Goal: Task Accomplishment & Management: Complete application form

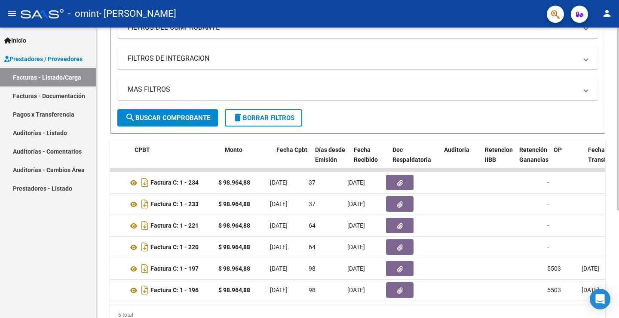
scroll to position [0, 281]
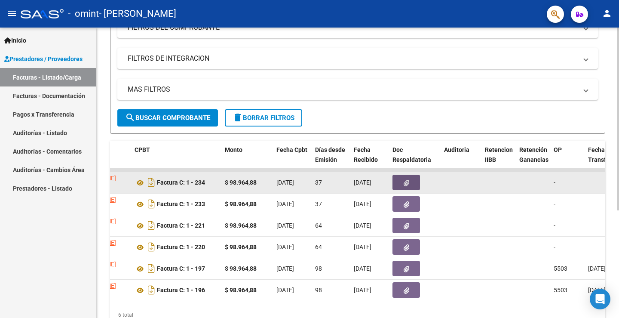
click at [412, 180] on button "button" at bounding box center [405, 181] width 27 height 15
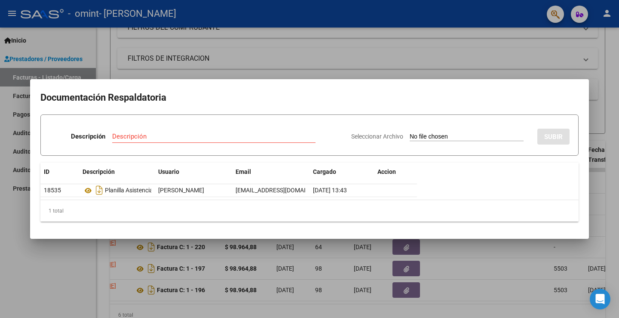
click at [261, 67] on div at bounding box center [309, 159] width 619 height 318
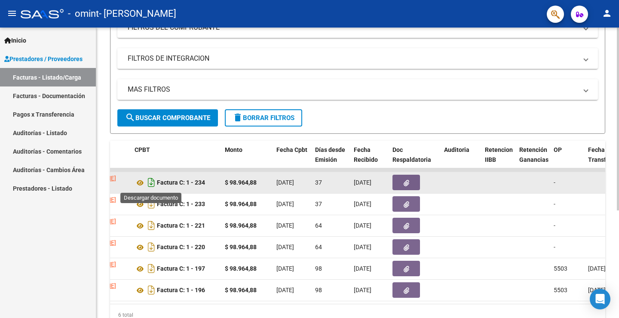
click at [149, 184] on icon "Descargar documento" at bounding box center [151, 182] width 11 height 14
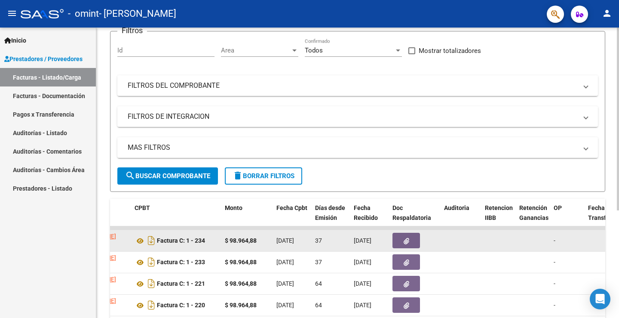
scroll to position [0, 0]
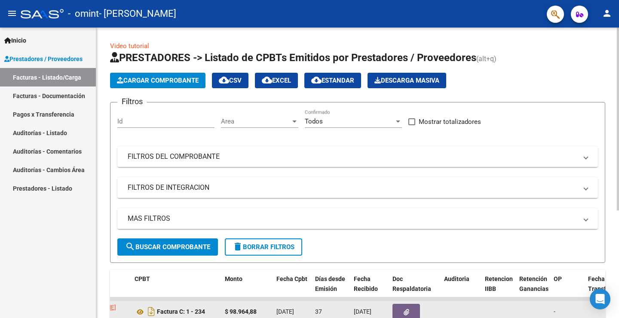
click at [186, 79] on span "Cargar Comprobante" at bounding box center [158, 80] width 82 height 8
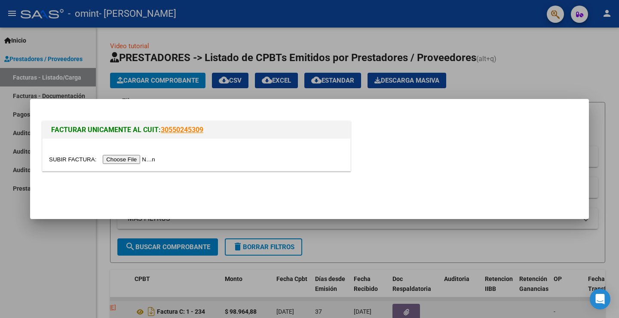
click at [134, 159] on input "file" at bounding box center [103, 159] width 109 height 9
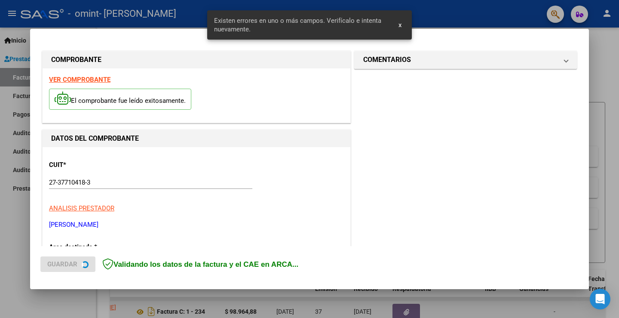
scroll to position [180, 0]
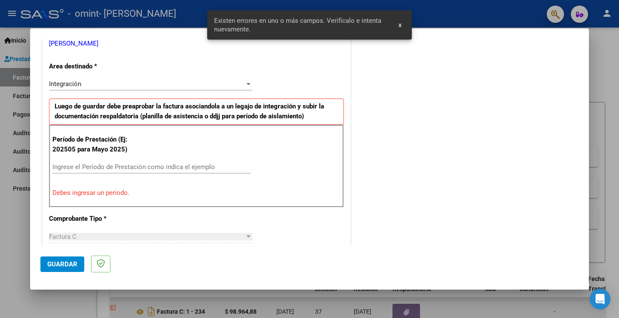
click at [397, 24] on div at bounding box center [309, 159] width 619 height 318
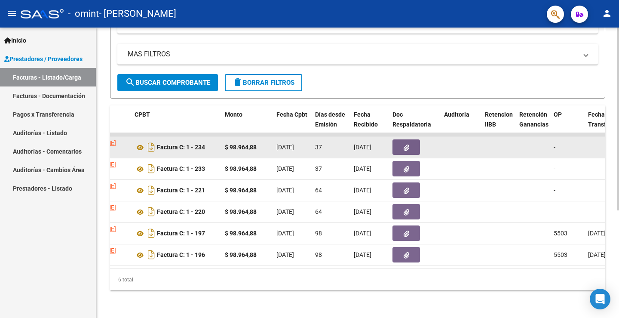
scroll to position [0, 0]
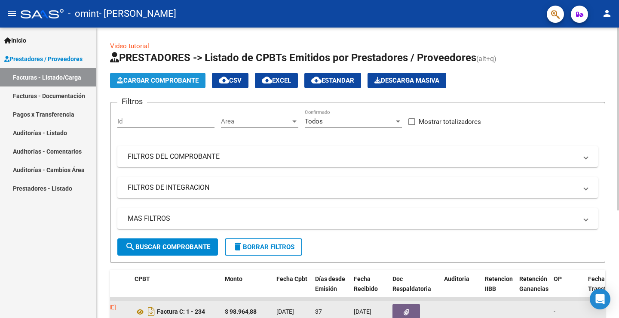
click at [187, 79] on span "Cargar Comprobante" at bounding box center [158, 80] width 82 height 8
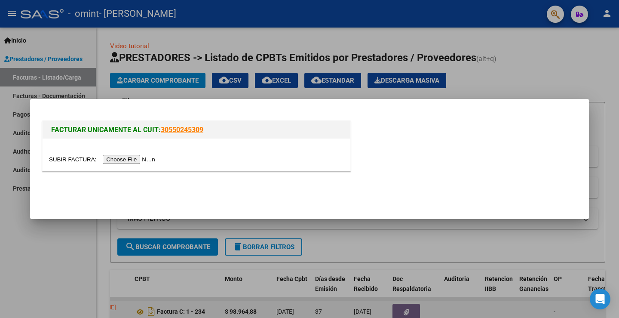
click at [146, 159] on input "file" at bounding box center [103, 159] width 109 height 9
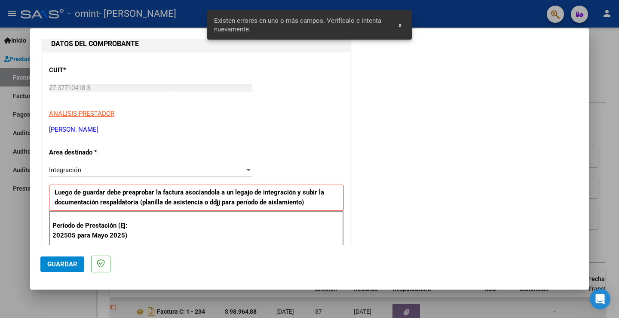
scroll to position [51, 0]
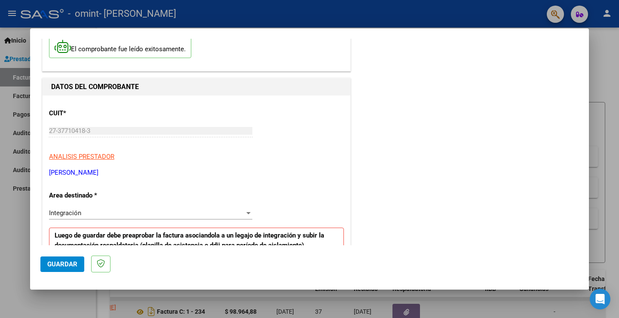
click at [180, 212] on div "Integración" at bounding box center [146, 213] width 195 height 8
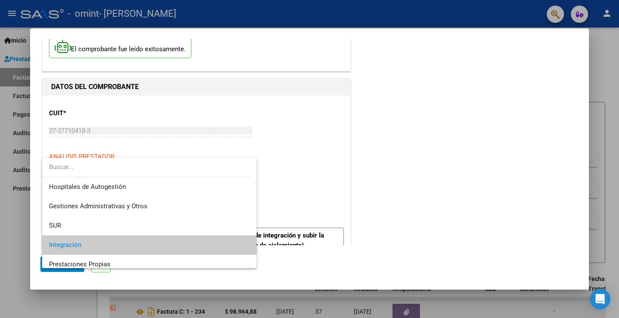
scroll to position [32, 0]
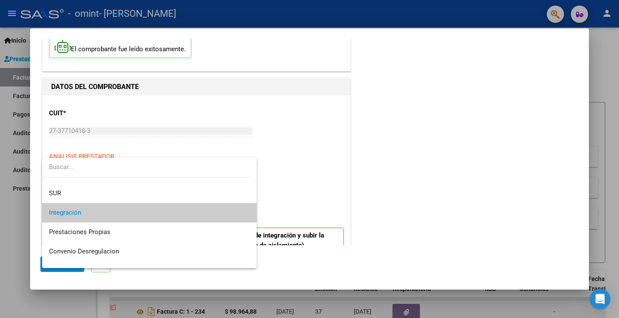
click at [180, 212] on span "Integración" at bounding box center [149, 212] width 201 height 19
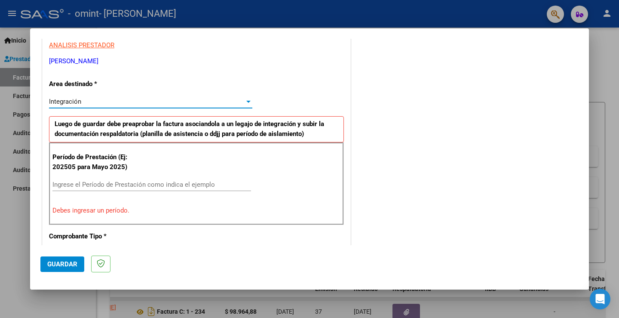
scroll to position [180, 0]
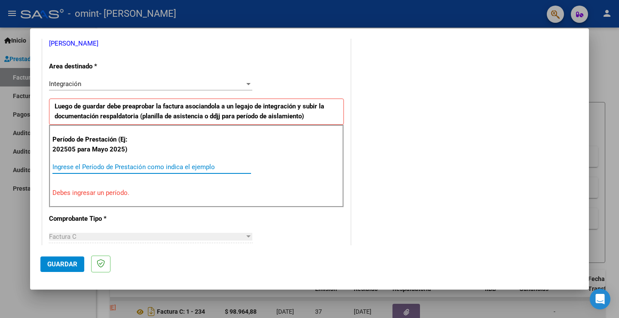
click at [146, 170] on input "Ingrese el Período de Prestación como indica el ejemplo" at bounding box center [151, 167] width 198 height 8
click at [165, 172] on div "Ingrese el Período de Prestación como indica el ejemplo" at bounding box center [151, 166] width 198 height 13
click at [164, 160] on div "Ingrese el Período de Prestación como indica el ejemplo" at bounding box center [151, 166] width 198 height 13
click at [162, 166] on input "Ingrese el Período de Prestación como indica el ejemplo" at bounding box center [151, 167] width 198 height 8
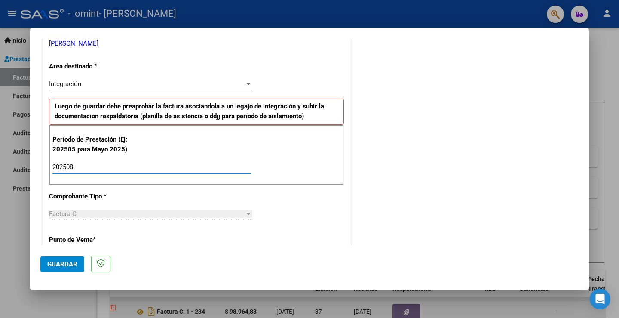
type input "202508"
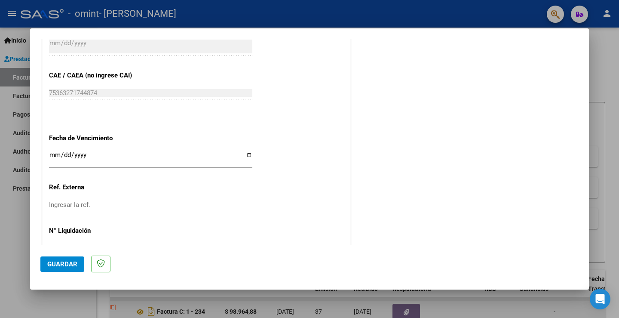
scroll to position [550, 0]
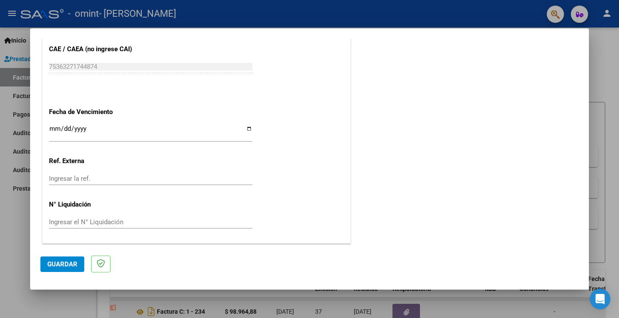
click at [176, 132] on input "Ingresar la fecha" at bounding box center [150, 132] width 203 height 14
click at [250, 129] on input "Ingresar la fecha" at bounding box center [150, 132] width 203 height 14
type input "[DATE]"
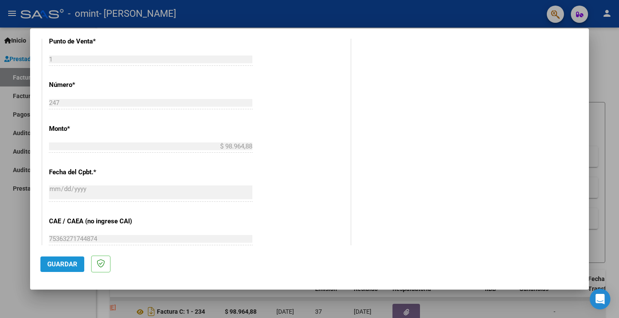
click at [71, 260] on span "Guardar" at bounding box center [62, 264] width 30 height 8
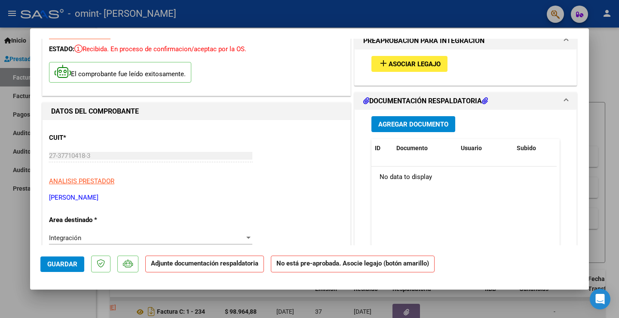
scroll to position [0, 0]
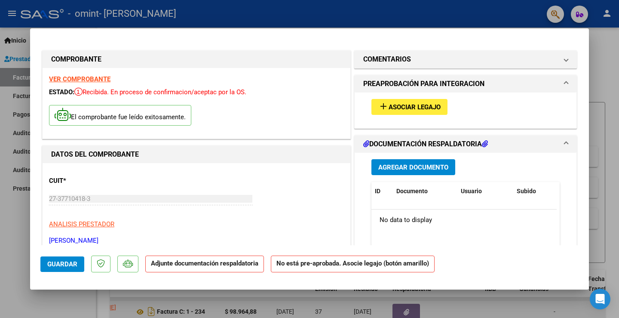
click at [443, 144] on h1 "DOCUMENTACIÓN RESPALDATORIA" at bounding box center [425, 144] width 125 height 10
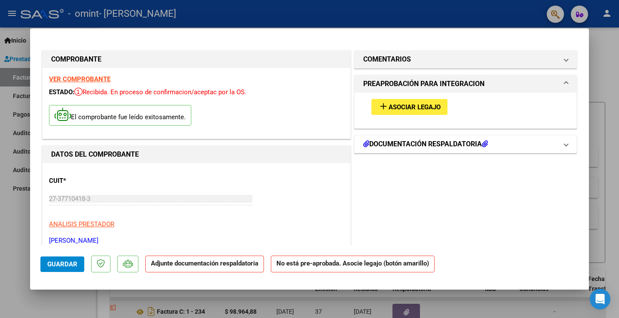
click at [438, 143] on h1 "DOCUMENTACIÓN RESPALDATORIA" at bounding box center [425, 144] width 125 height 10
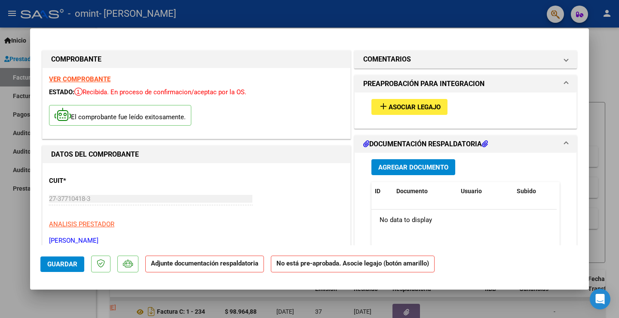
click at [431, 164] on span "Agregar Documento" at bounding box center [413, 167] width 70 height 8
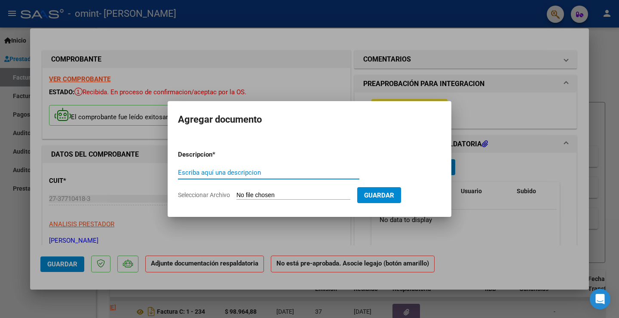
click at [304, 171] on input "Escriba aquí una descripcion" at bounding box center [268, 172] width 181 height 8
type input "PLANILLA ASISTENCIA"
click at [304, 195] on input "Seleccionar Archivo" at bounding box center [293, 195] width 114 height 8
type input "C:\fakepath\WhatsApp Image [DATE] 9.53.37 PM.pdf"
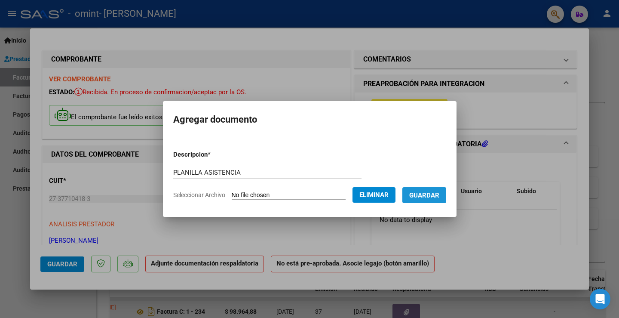
click at [439, 195] on span "Guardar" at bounding box center [424, 195] width 30 height 8
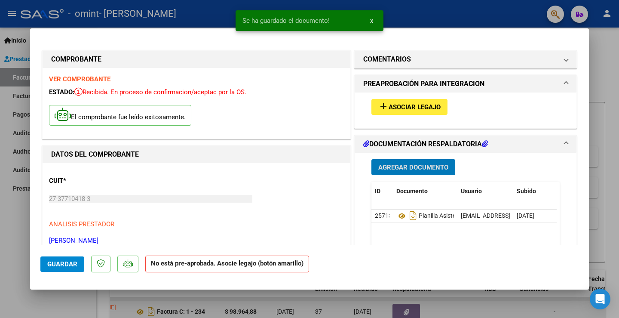
click at [414, 111] on button "add Asociar Legajo" at bounding box center [409, 107] width 76 height 16
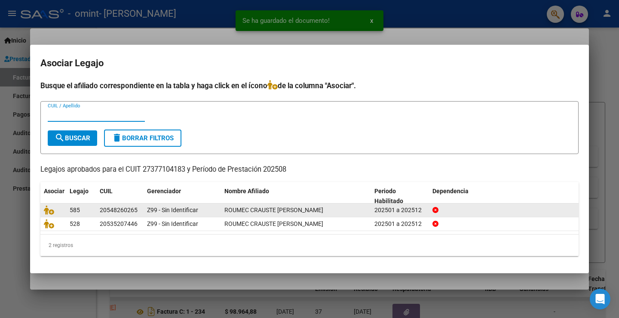
click at [302, 210] on span "ROUMEC CRAUSTE [PERSON_NAME]" at bounding box center [273, 209] width 99 height 7
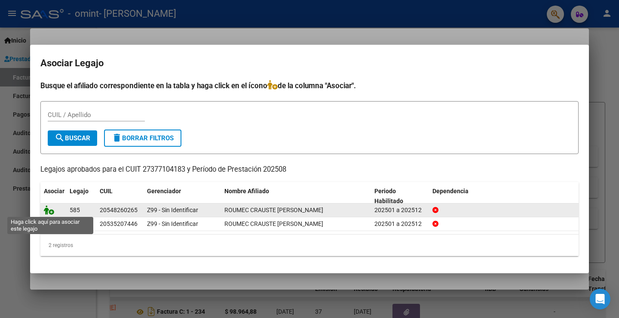
click at [48, 211] on icon at bounding box center [49, 209] width 10 height 9
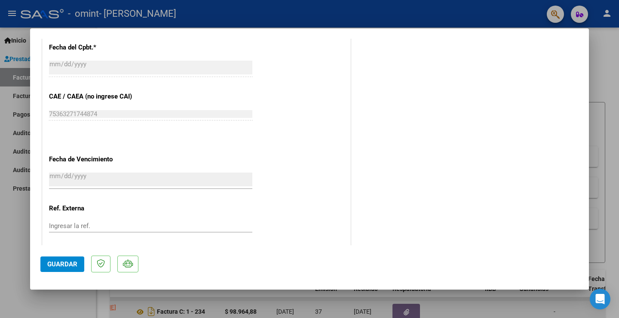
scroll to position [563, 0]
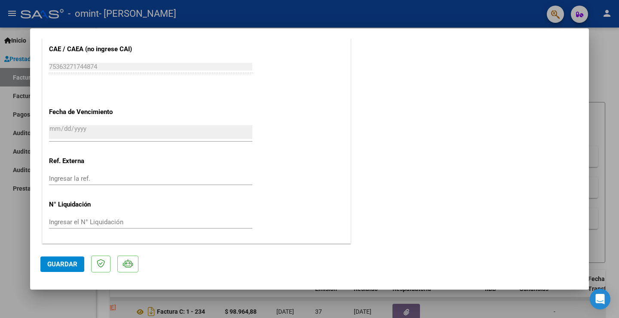
click at [68, 261] on span "Guardar" at bounding box center [62, 264] width 30 height 8
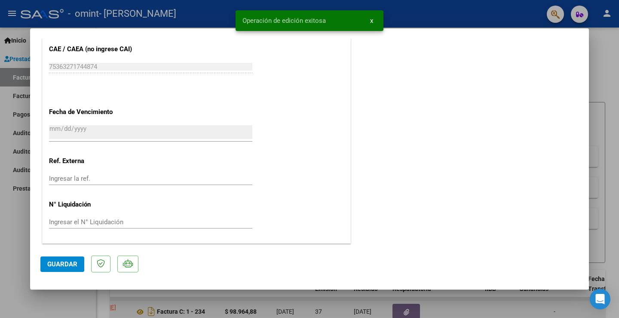
click at [618, 57] on div at bounding box center [309, 159] width 619 height 318
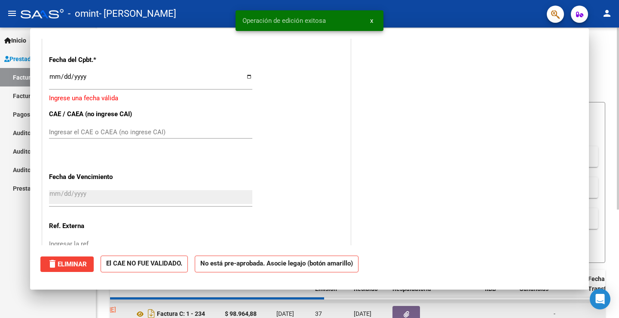
scroll to position [0, 0]
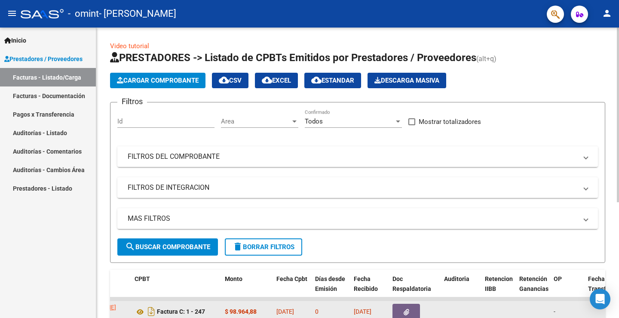
click at [170, 81] on span "Cargar Comprobante" at bounding box center [158, 80] width 82 height 8
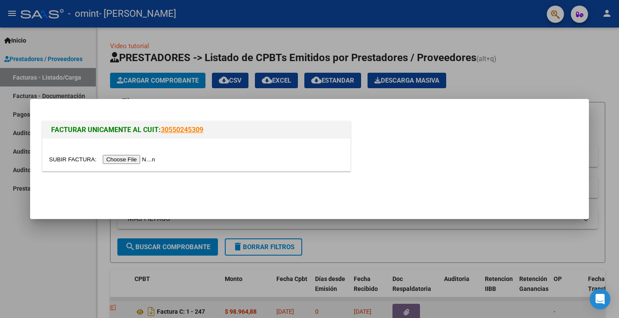
click at [139, 159] on input "file" at bounding box center [103, 159] width 109 height 9
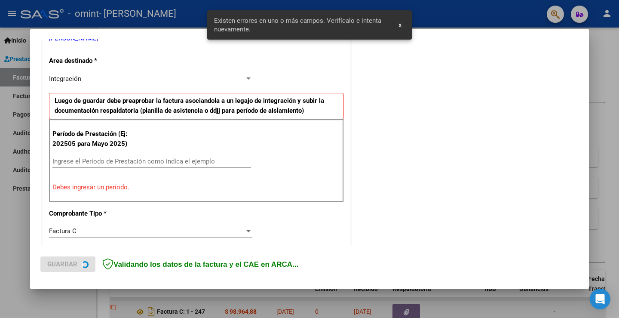
scroll to position [226, 0]
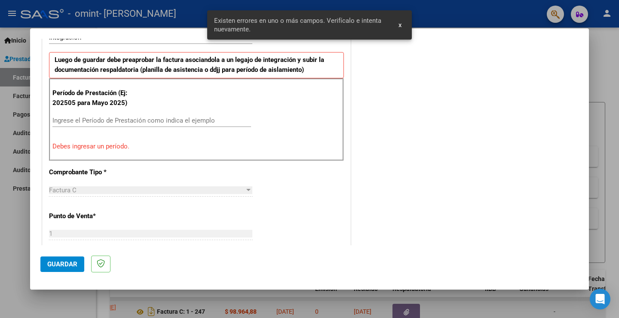
click at [132, 120] on input "Ingrese el Período de Prestación como indica el ejemplo" at bounding box center [151, 120] width 198 height 8
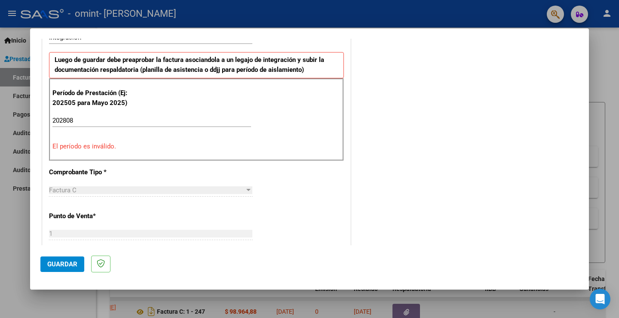
click at [68, 117] on input "202808" at bounding box center [151, 120] width 198 height 8
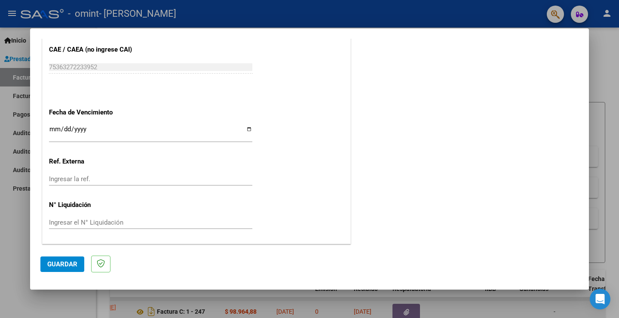
scroll to position [550, 0]
type input "202508"
click at [250, 128] on input "Ingresar la fecha" at bounding box center [150, 132] width 203 height 14
type input "[DATE]"
click at [61, 265] on span "Guardar" at bounding box center [62, 264] width 30 height 8
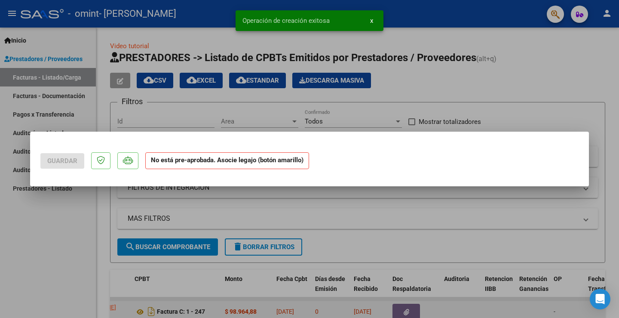
scroll to position [0, 0]
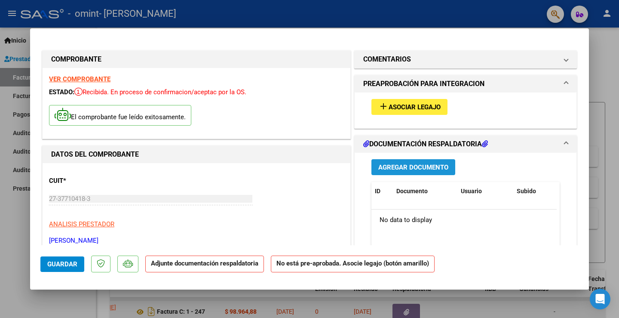
click at [404, 166] on span "Agregar Documento" at bounding box center [413, 167] width 70 height 8
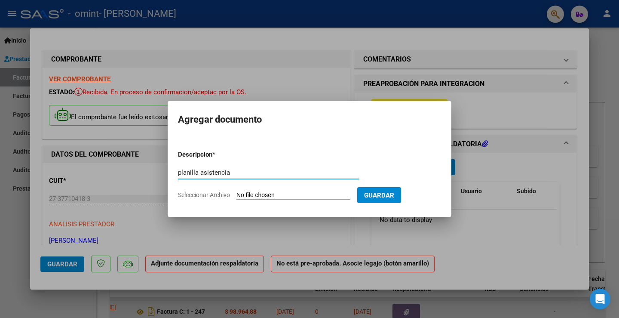
type input "planilla asistencia"
click at [255, 193] on input "Seleccionar Archivo" at bounding box center [293, 195] width 114 height 8
type input "C:\fakepath\WhatsApp Image [DATE] 9.59.24 PM.pdf"
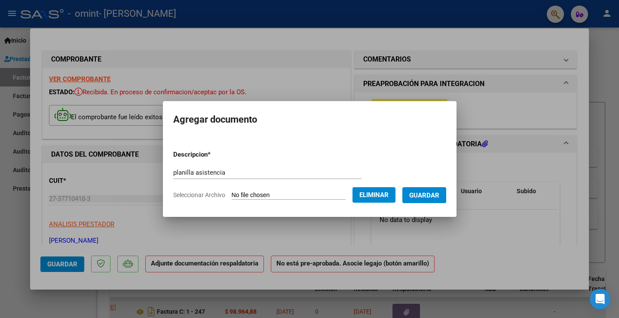
click at [437, 192] on span "Guardar" at bounding box center [424, 195] width 30 height 8
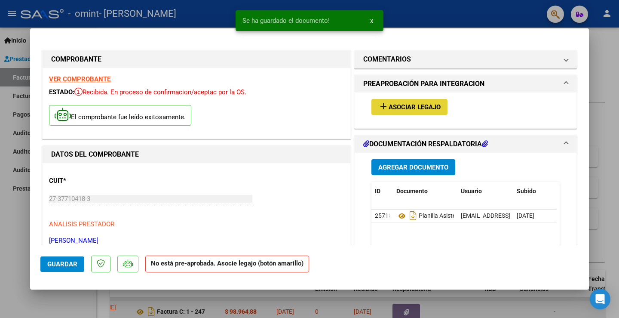
click at [426, 108] on span "Asociar Legajo" at bounding box center [414, 107] width 52 height 8
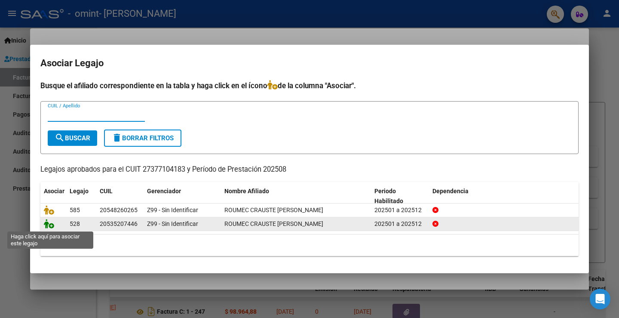
click at [49, 223] on icon at bounding box center [49, 223] width 10 height 9
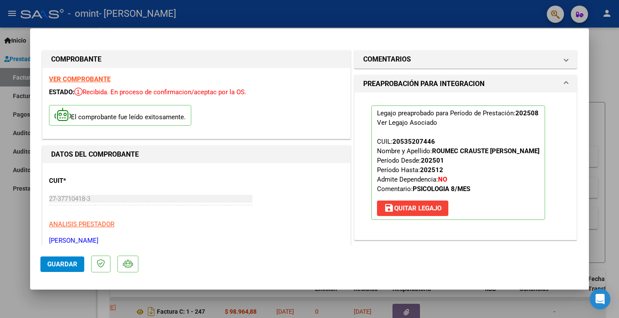
click at [64, 263] on span "Guardar" at bounding box center [62, 264] width 30 height 8
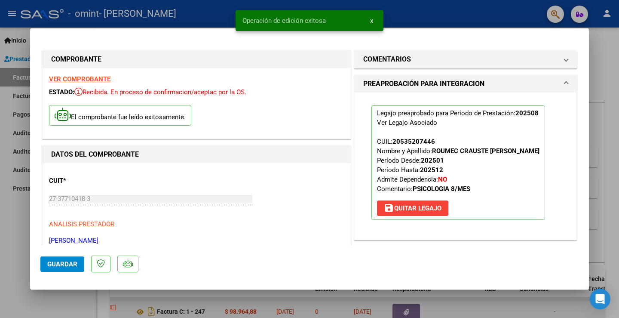
click at [608, 63] on div at bounding box center [309, 159] width 619 height 318
